Goal: Task Accomplishment & Management: Use online tool/utility

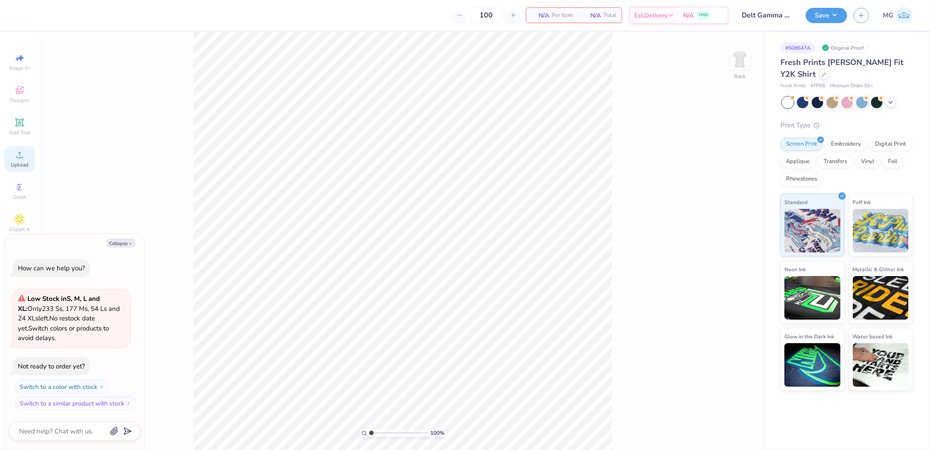
click at [27, 155] on div "Upload" at bounding box center [19, 159] width 31 height 26
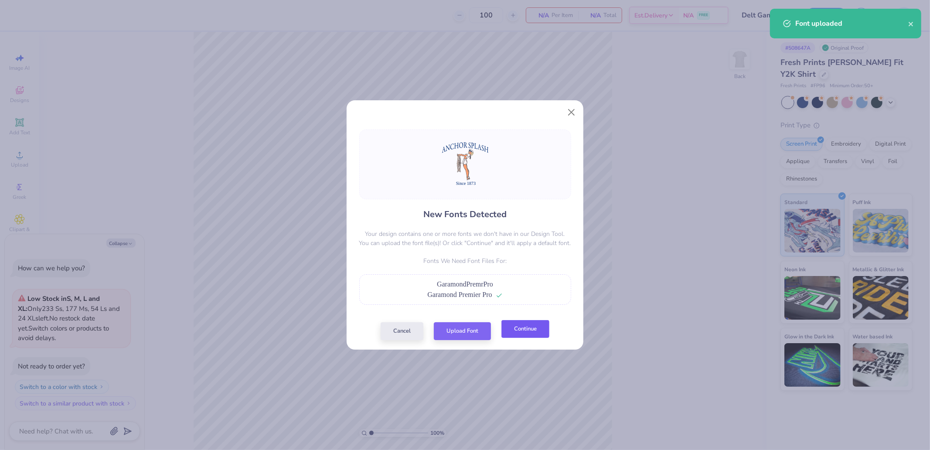
click at [524, 330] on button "Continue" at bounding box center [526, 329] width 48 height 18
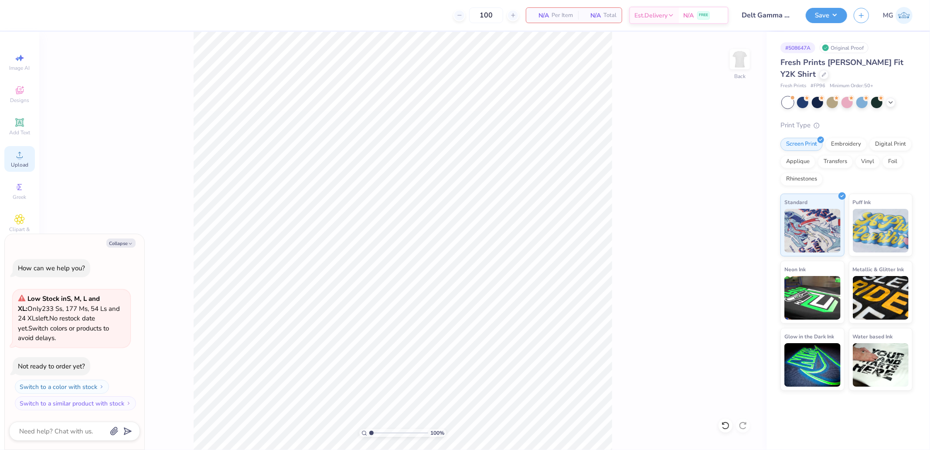
click at [16, 150] on div "Upload" at bounding box center [19, 159] width 31 height 26
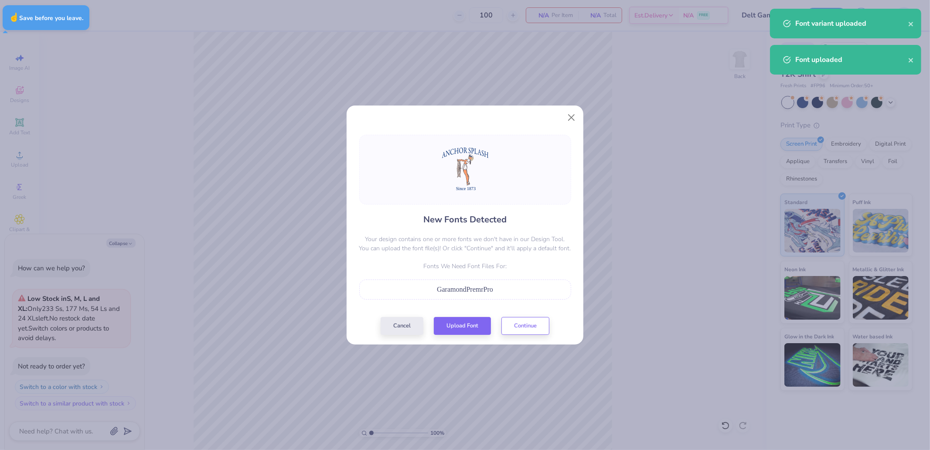
type textarea "x"
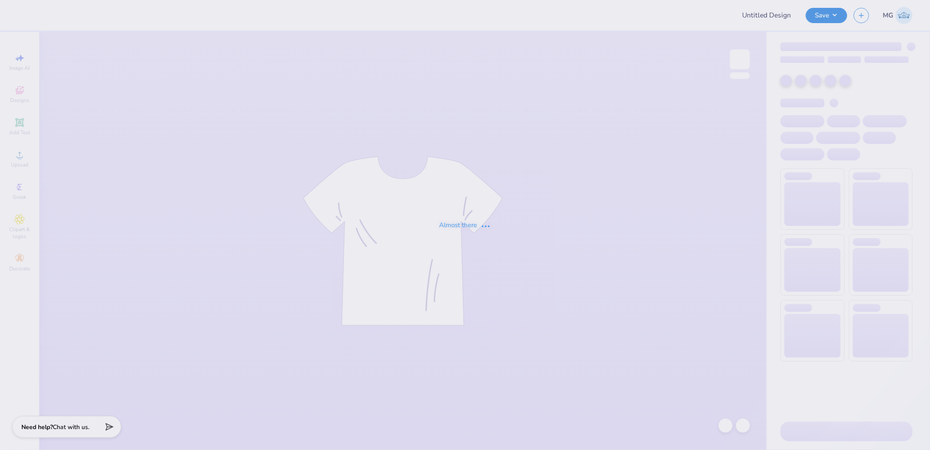
type input "Delt Gamma Anchor Splash"
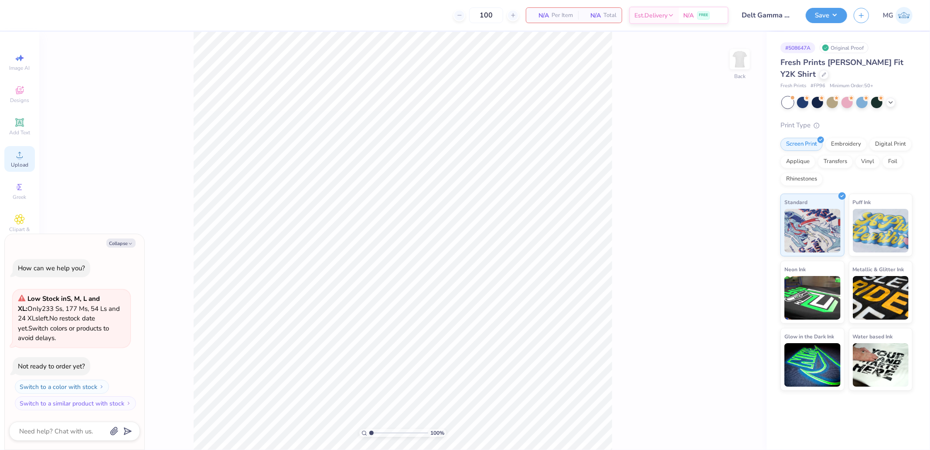
click at [8, 154] on div "Upload" at bounding box center [19, 159] width 31 height 26
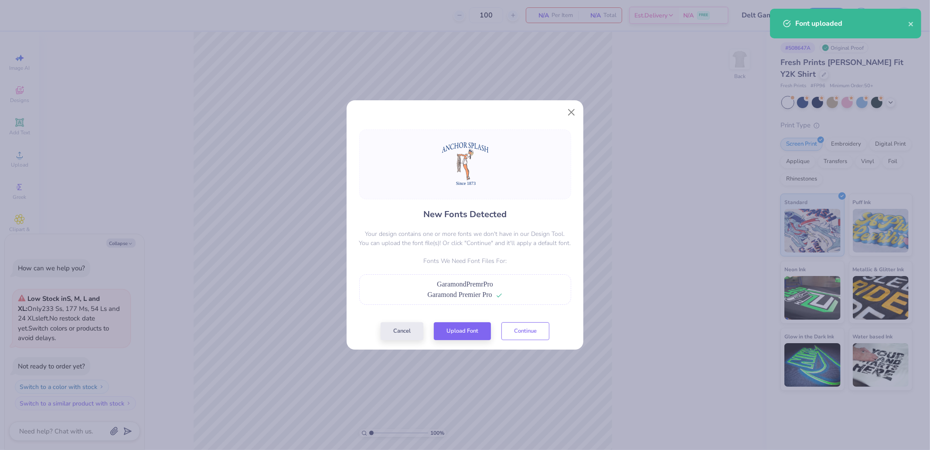
click at [523, 330] on button "Continue" at bounding box center [526, 331] width 48 height 18
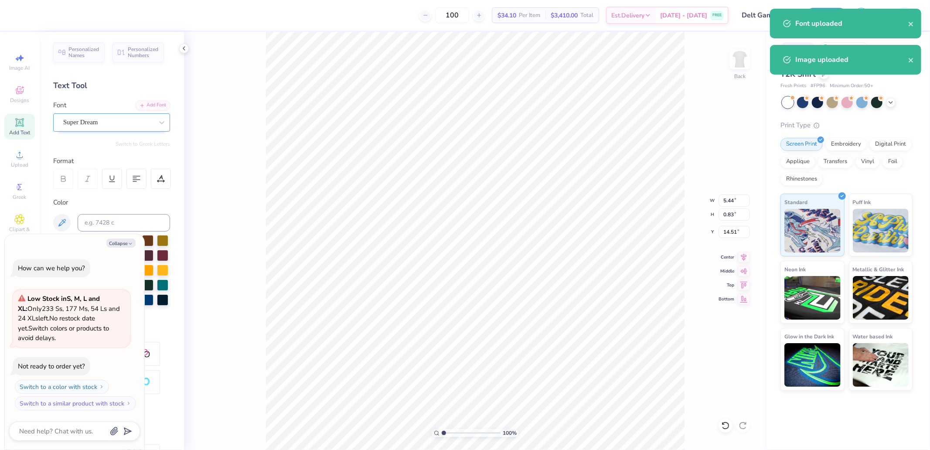
click at [103, 120] on div "Super Dream" at bounding box center [108, 123] width 92 height 14
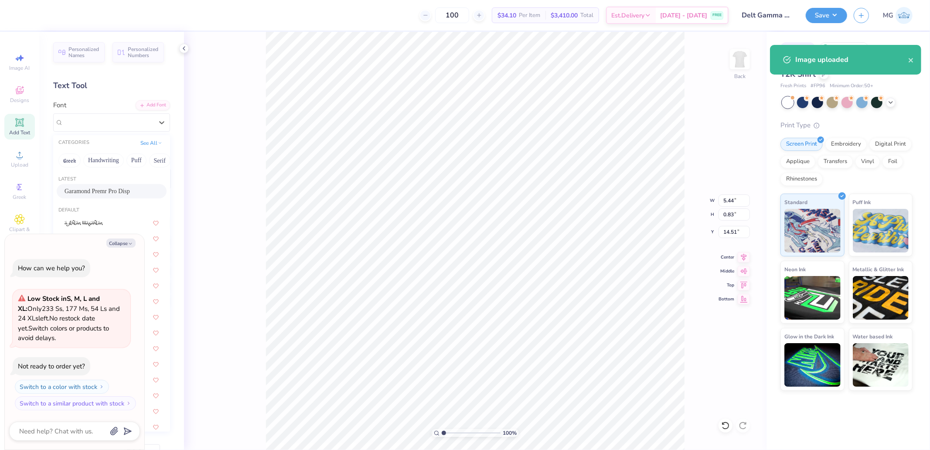
click at [101, 190] on span "Garamond Premr Pro Disp" at bounding box center [97, 191] width 65 height 9
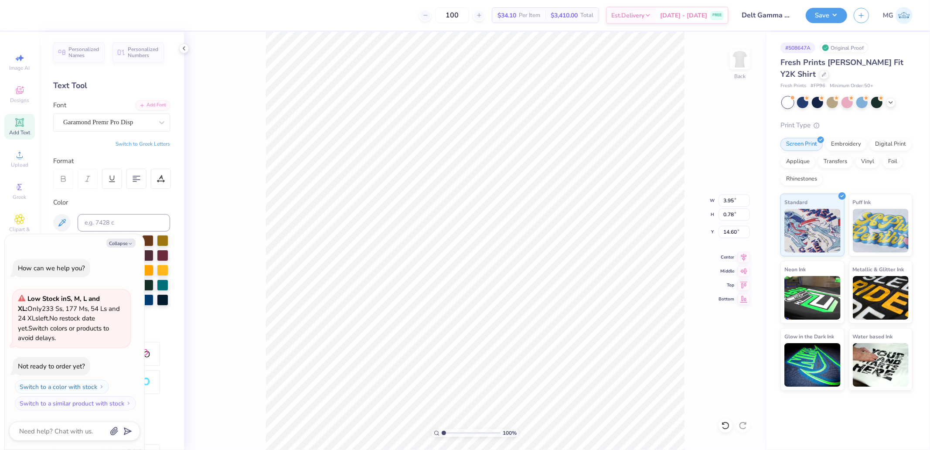
type textarea "x"
type input "3.95"
type input "0.78"
type input "14.60"
click at [131, 243] on polyline "button" at bounding box center [130, 243] width 3 height 1
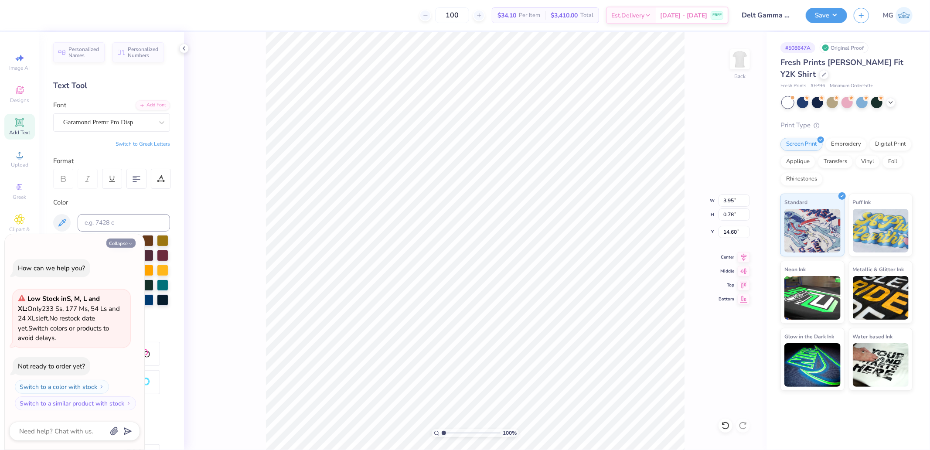
type textarea "x"
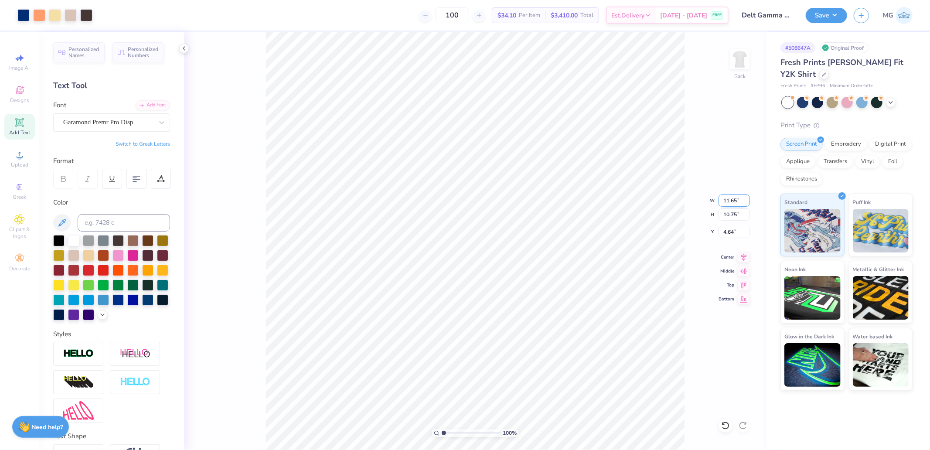
click at [734, 200] on input "11.65" at bounding box center [734, 201] width 31 height 12
type input "10.00"
type input "9.23"
click at [734, 233] on input "5.40" at bounding box center [734, 232] width 31 height 12
type input "2.00"
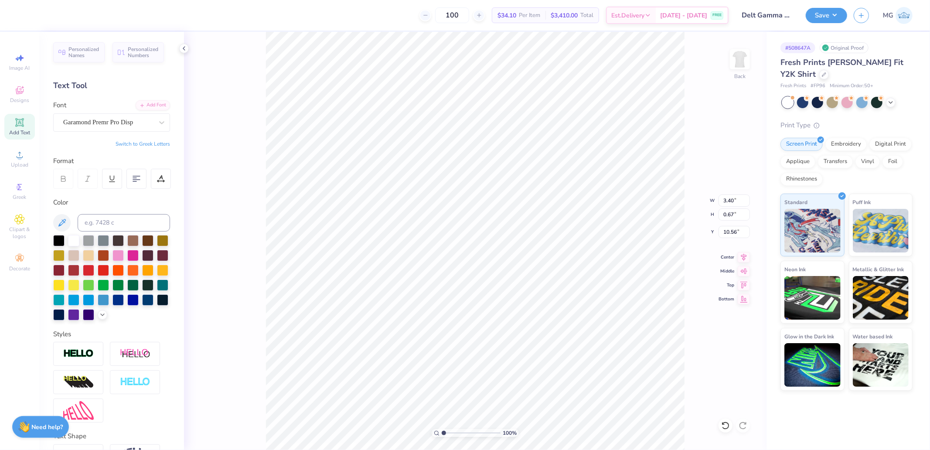
click at [73, 359] on img at bounding box center [78, 354] width 31 height 10
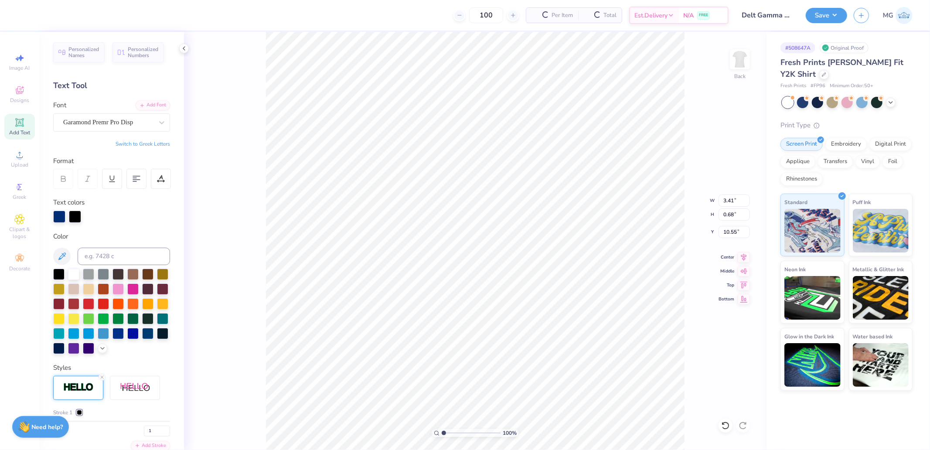
type input "3.41"
type input "0.68"
type input "10.55"
click at [80, 415] on div at bounding box center [79, 412] width 5 height 5
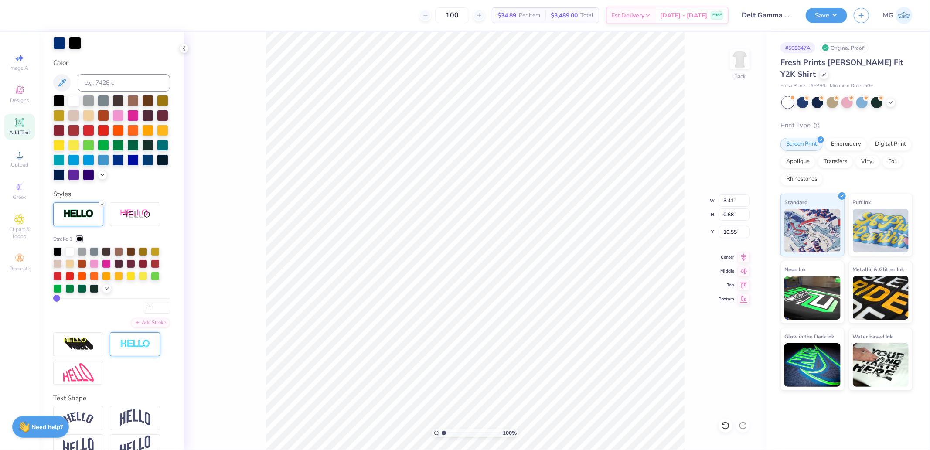
scroll to position [194, 0]
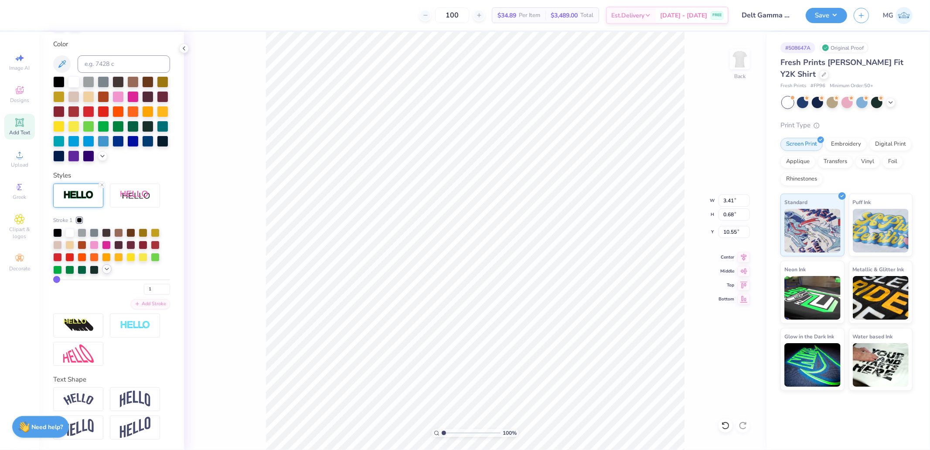
click at [106, 273] on icon at bounding box center [106, 269] width 7 height 7
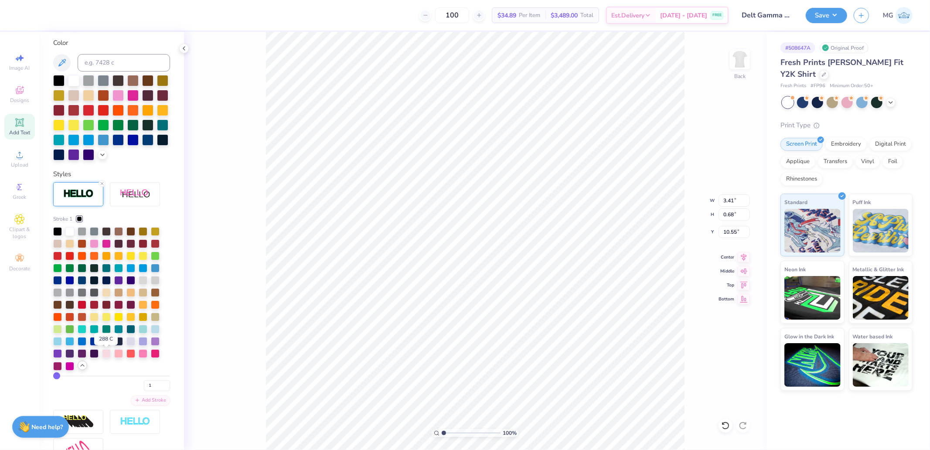
click at [104, 346] on div at bounding box center [106, 341] width 9 height 9
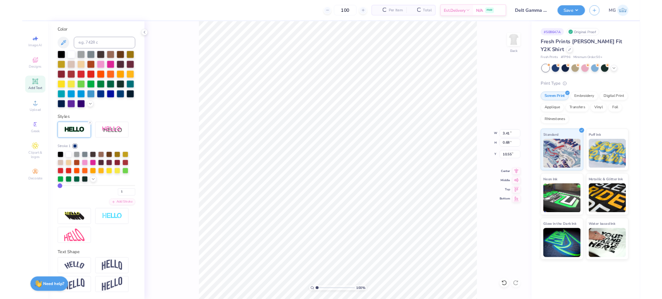
scroll to position [160, 0]
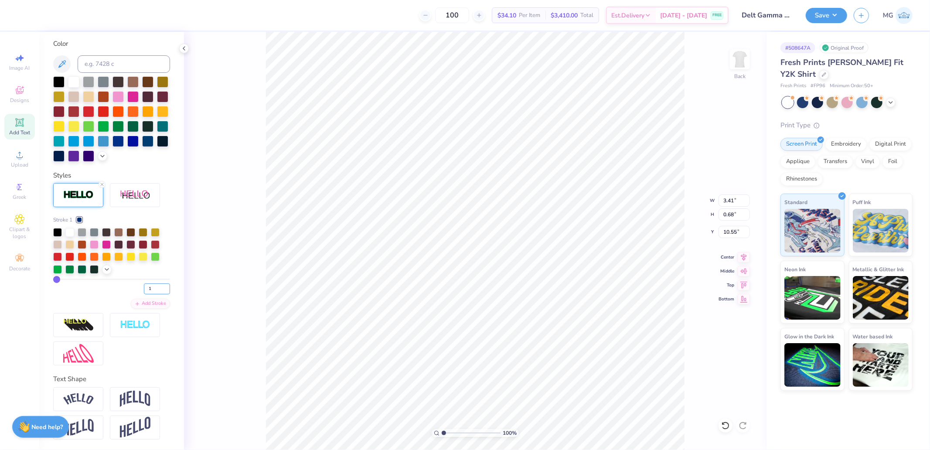
drag, startPoint x: 144, startPoint y: 303, endPoint x: 135, endPoint y: 303, distance: 9.2
click at [135, 294] on div "1" at bounding box center [111, 287] width 117 height 16
type input "2"
type input "3.42"
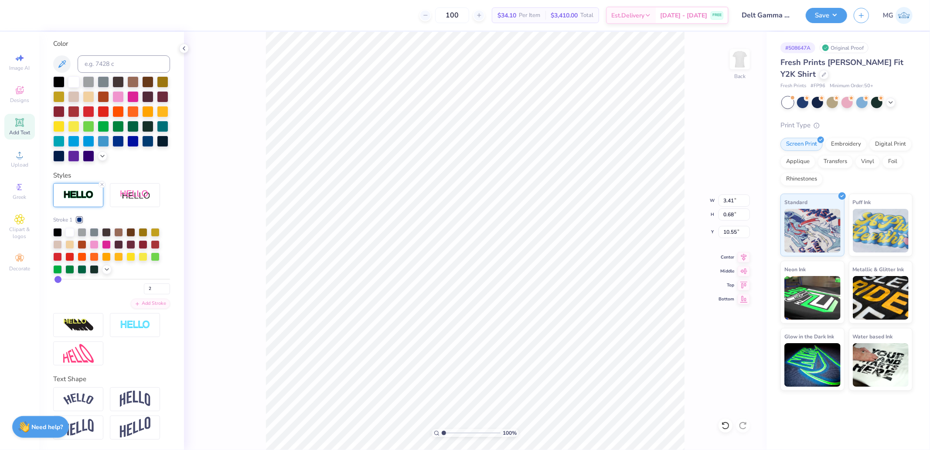
type input "0.69"
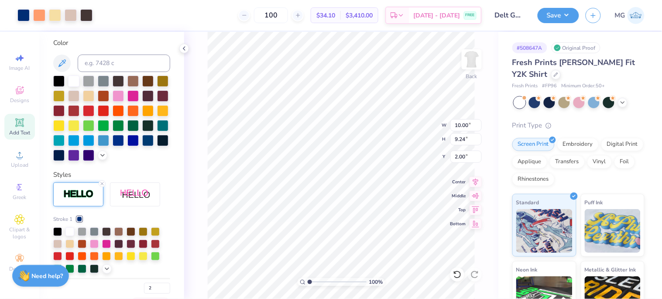
drag, startPoint x: 543, startPoint y: 17, endPoint x: 545, endPoint y: 23, distance: 5.5
click at [543, 17] on button "Save" at bounding box center [557, 15] width 41 height 15
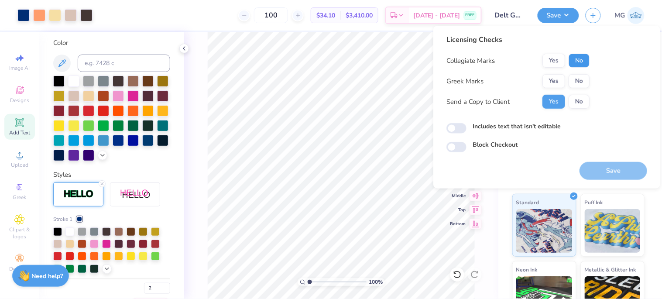
click at [578, 62] on button "No" at bounding box center [578, 61] width 21 height 14
click at [609, 168] on button "Save" at bounding box center [613, 171] width 68 height 18
